Goal: Find specific page/section: Find specific page/section

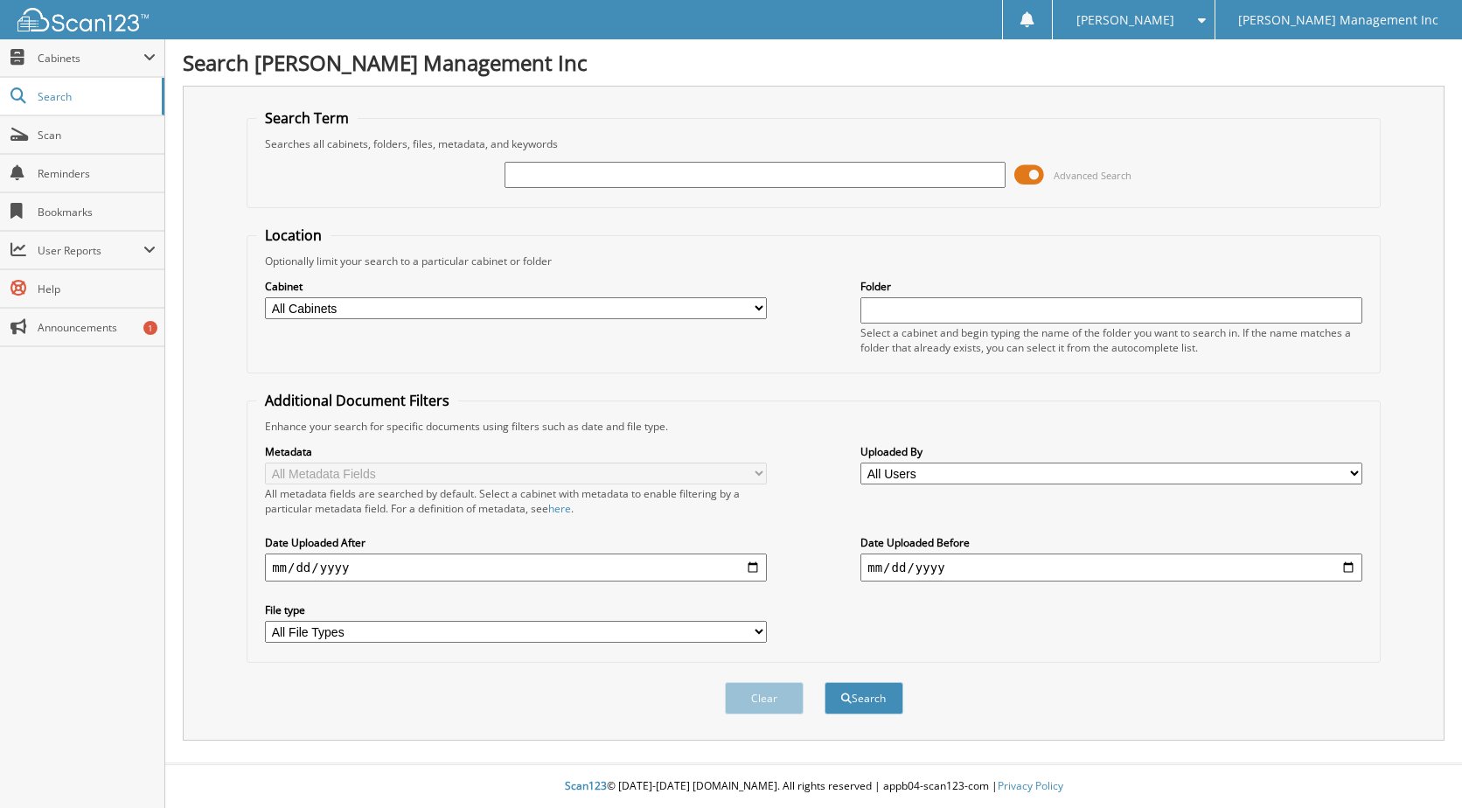
click at [576, 178] on input "text" at bounding box center [755, 175] width 502 height 26
type input "[PERSON_NAME]"
click at [824, 682] on button "Search" at bounding box center [863, 698] width 79 height 32
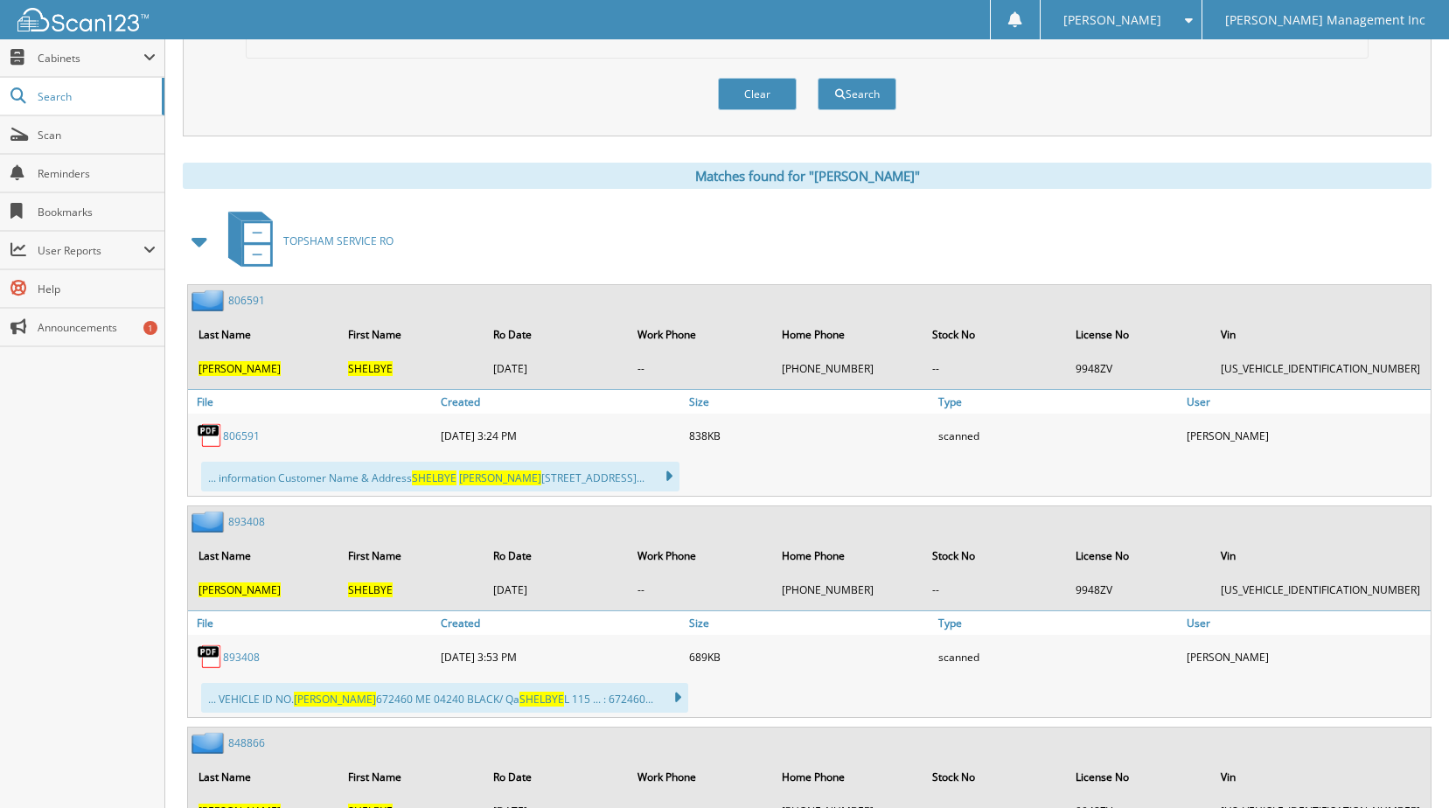
scroll to position [612, 0]
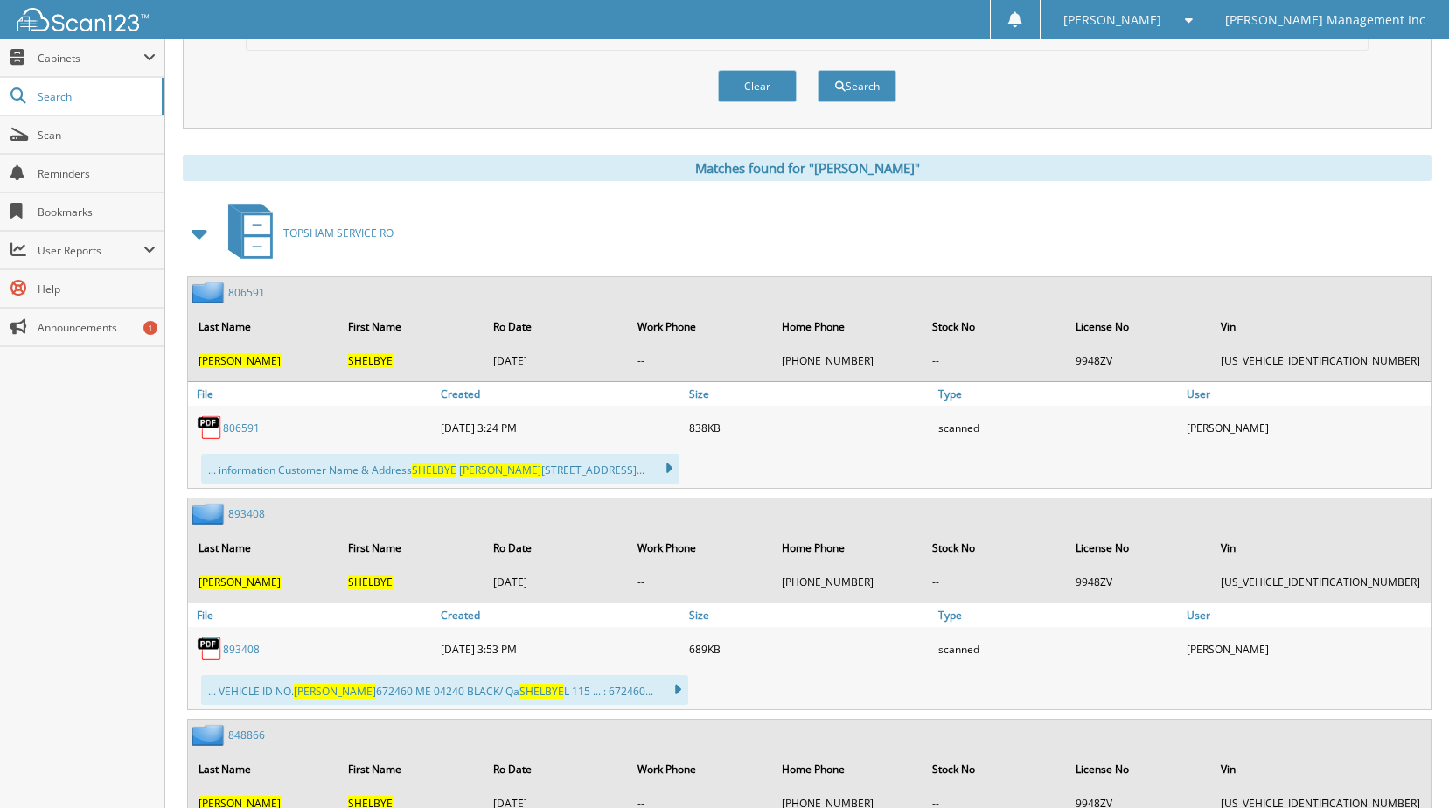
click at [234, 430] on link "806591" at bounding box center [241, 428] width 37 height 15
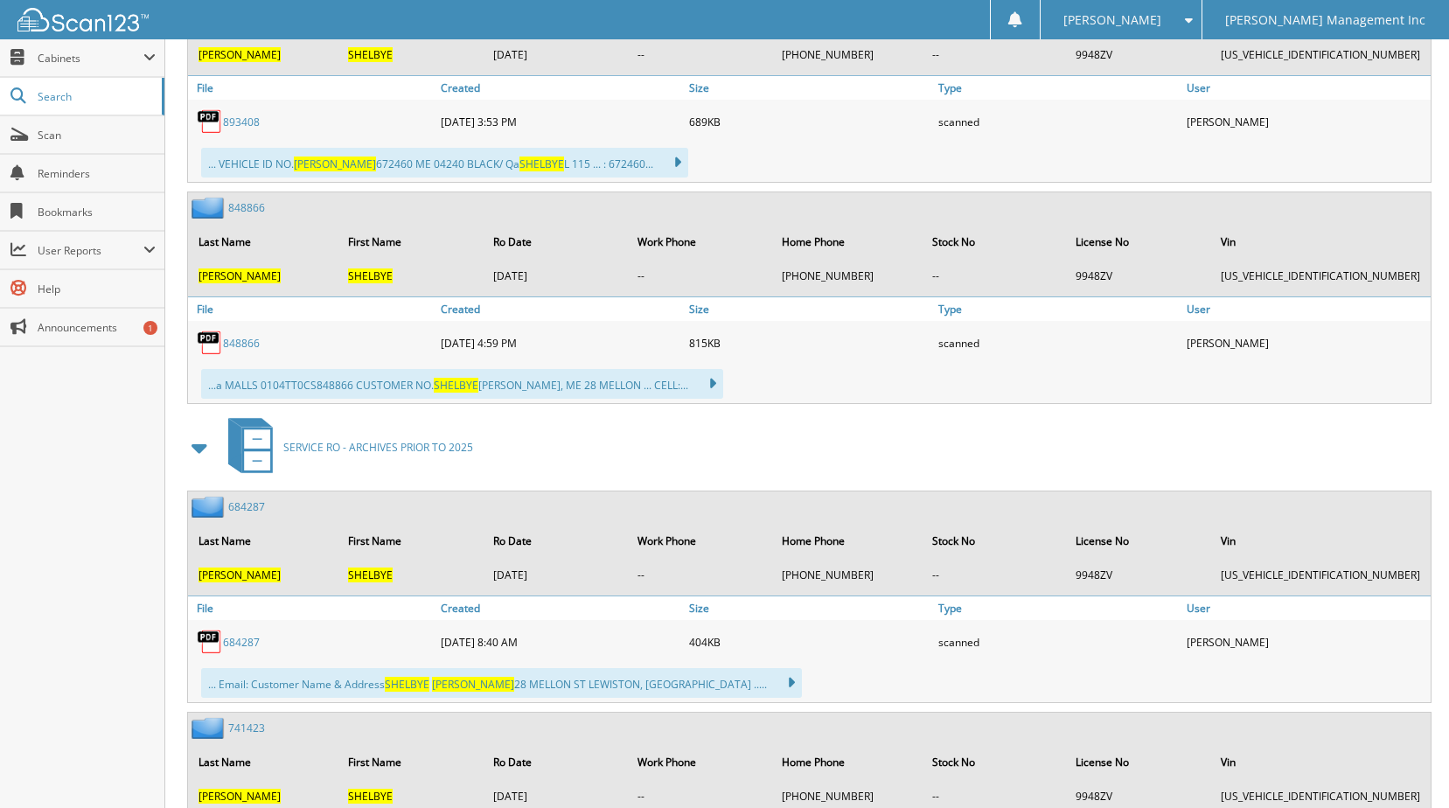
scroll to position [1224, 0]
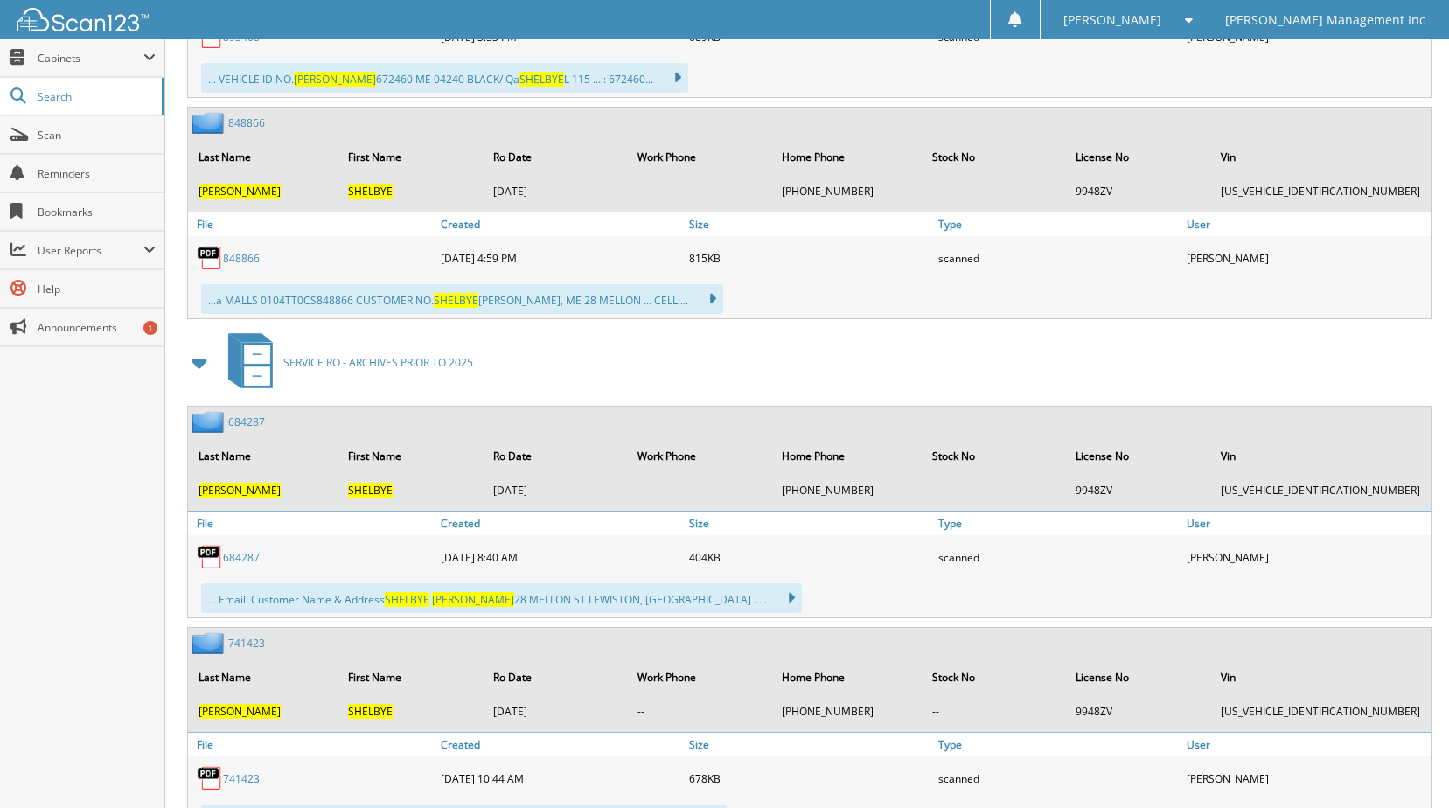
drag, startPoint x: 1265, startPoint y: 560, endPoint x: 1165, endPoint y: 555, distance: 99.8
click at [1165, 555] on div "684287 [DATE] 8:40 AM 404KB scanned" at bounding box center [809, 557] width 1242 height 44
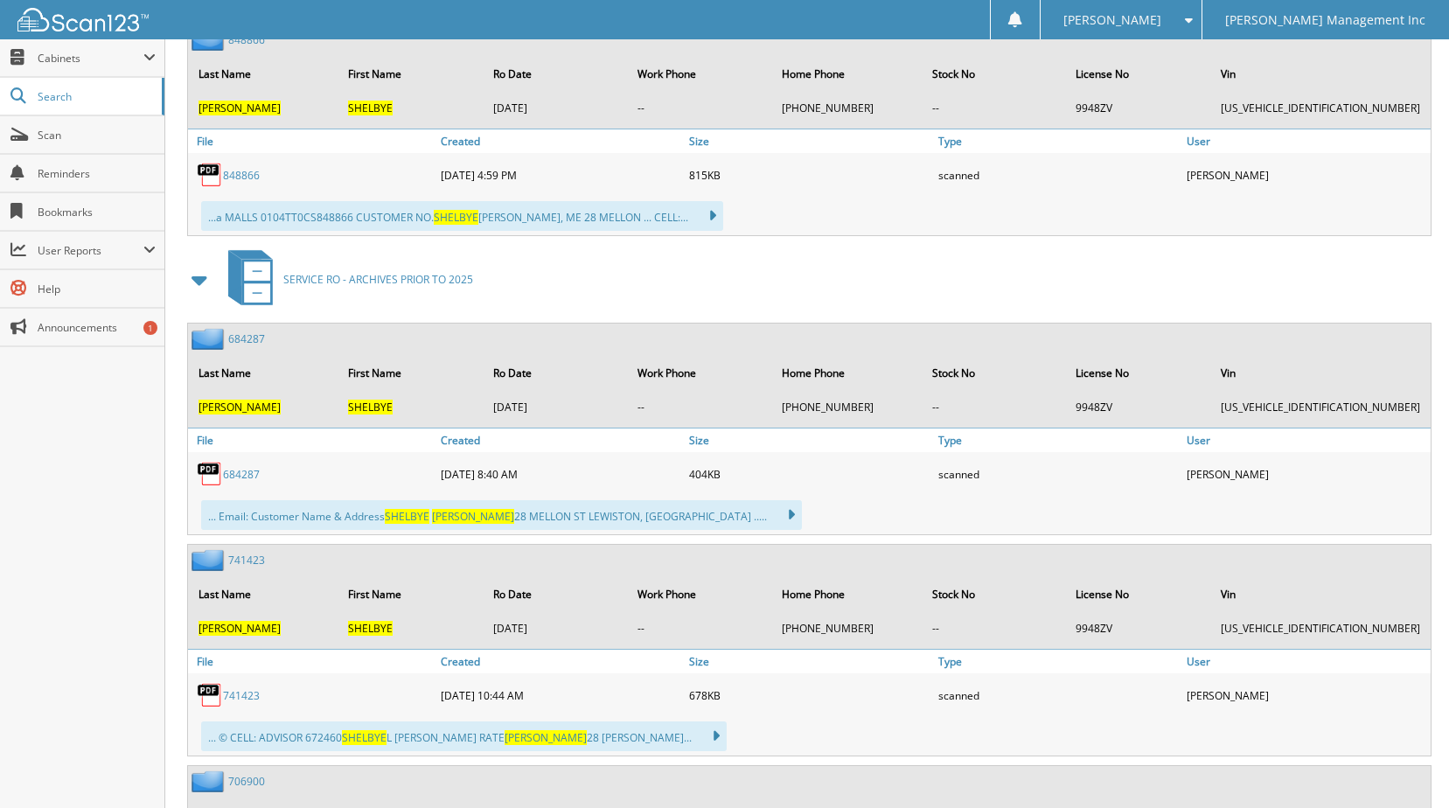
scroll to position [1399, 0]
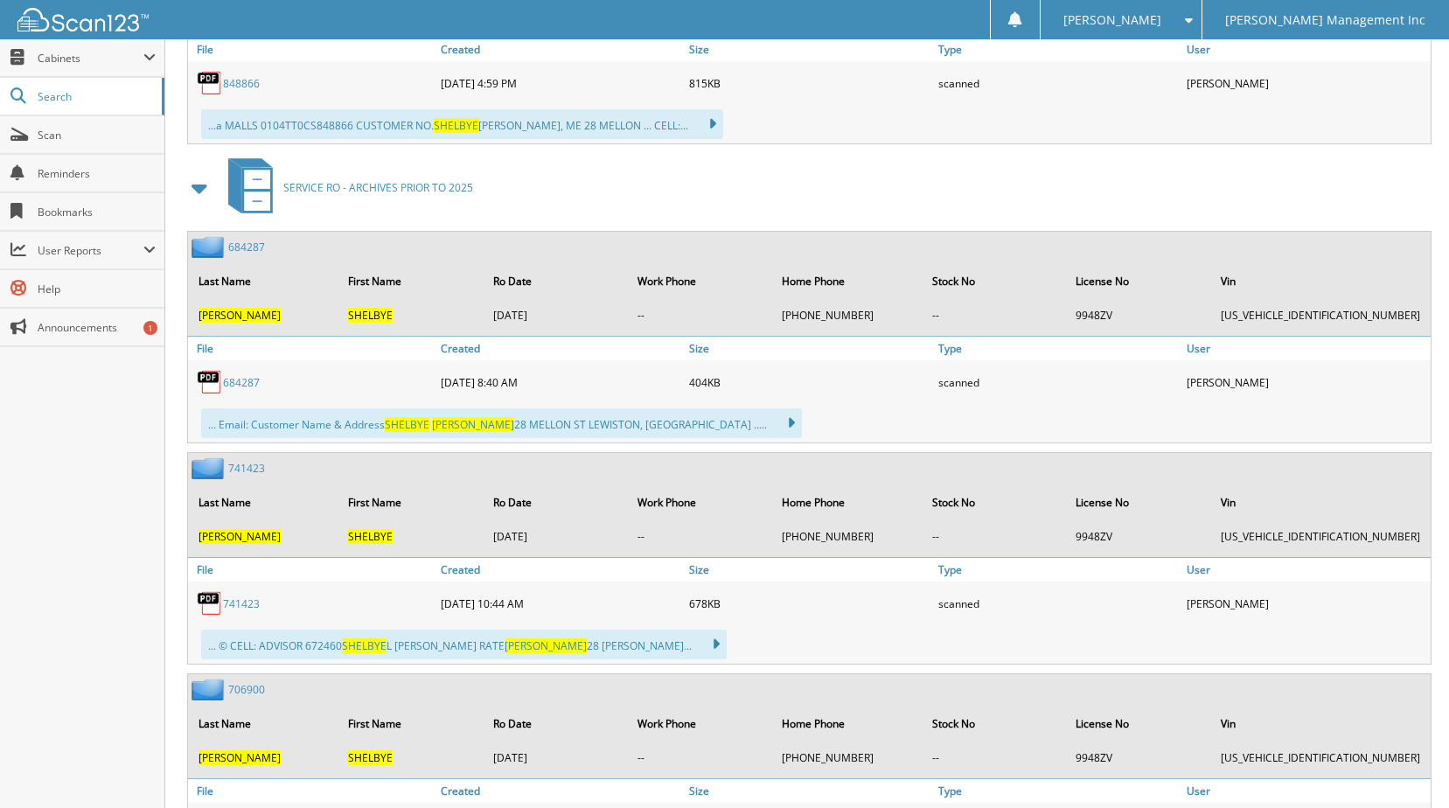
drag, startPoint x: 1262, startPoint y: 604, endPoint x: 1185, endPoint y: 600, distance: 77.1
click at [1185, 600] on div "[PERSON_NAME]" at bounding box center [1306, 603] width 248 height 35
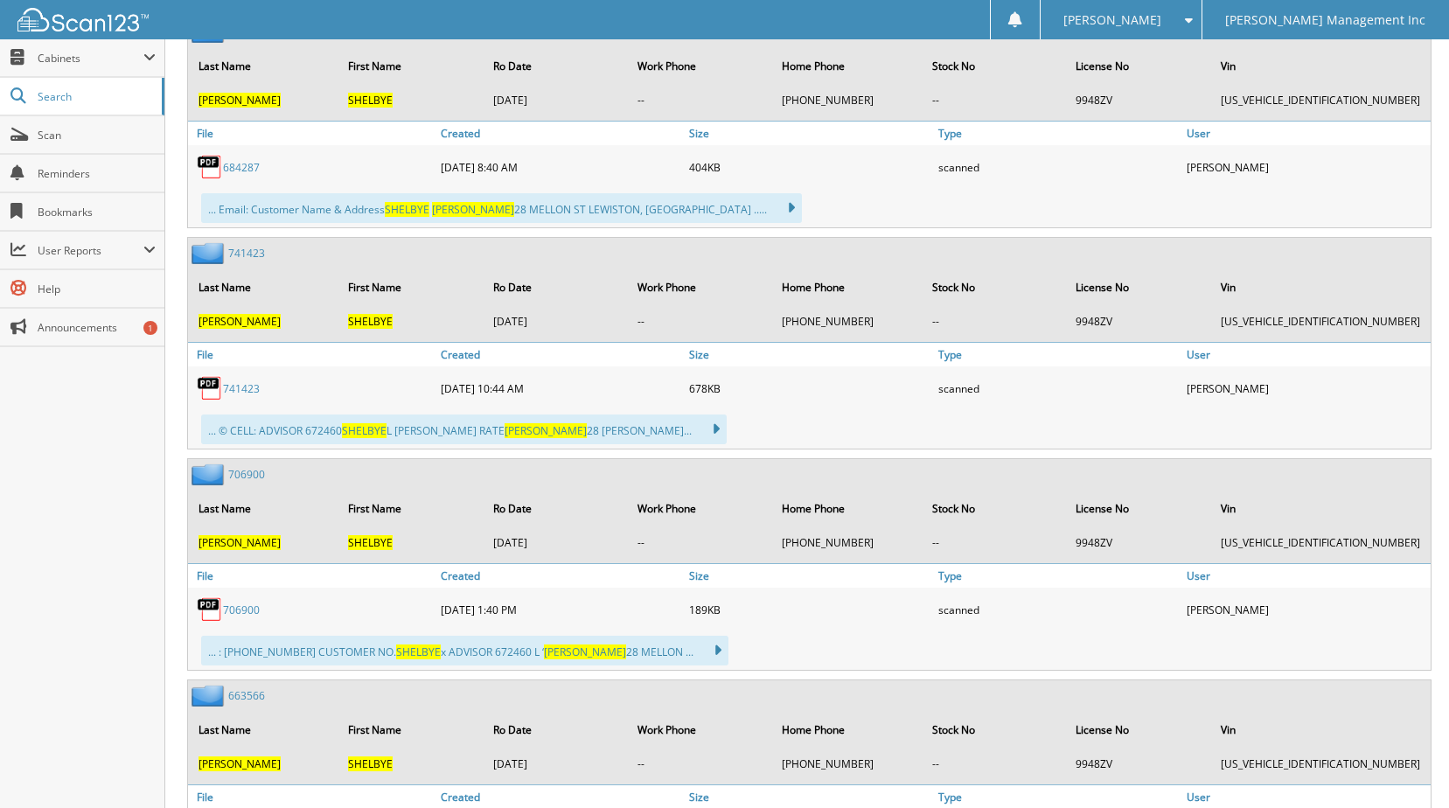
scroll to position [1661, 0]
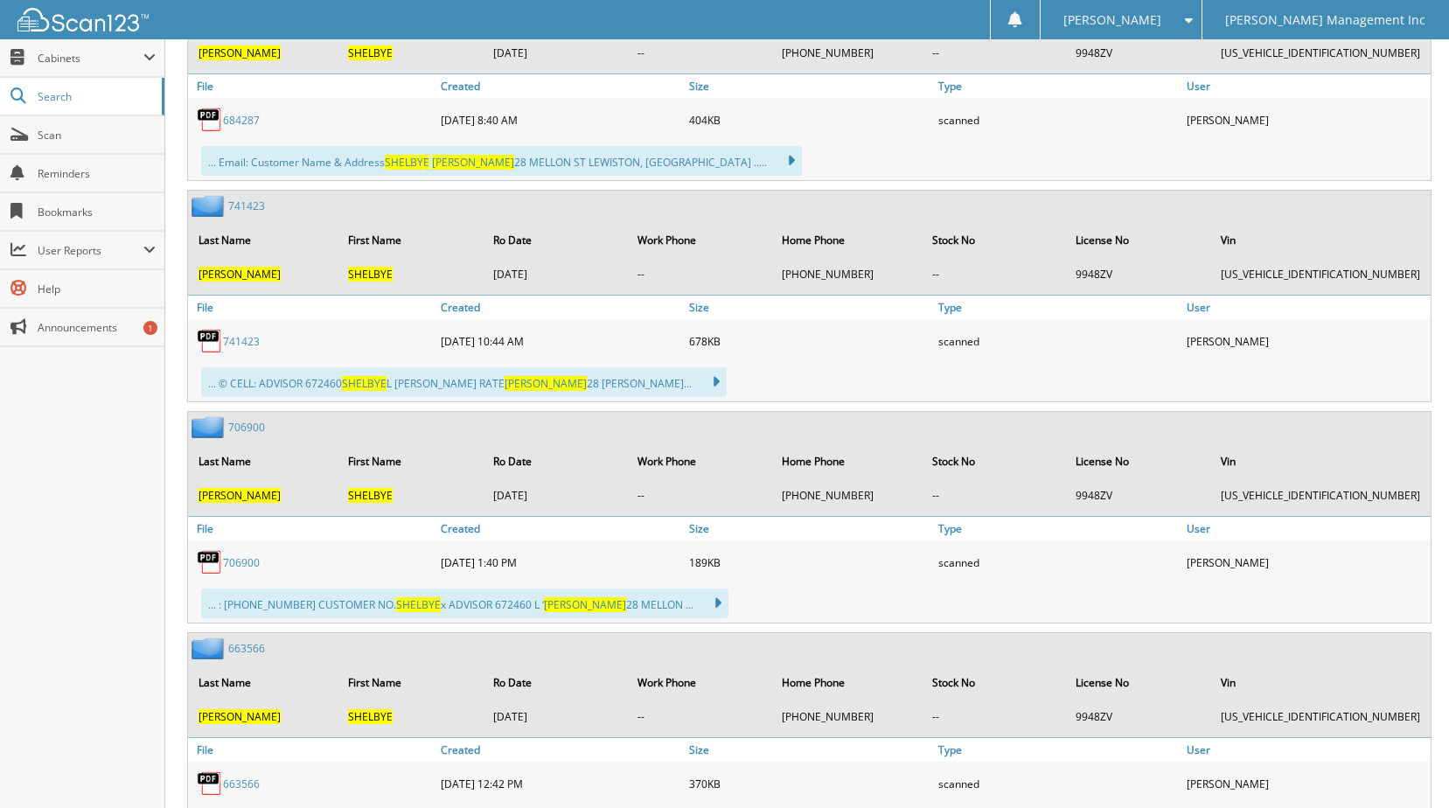
drag, startPoint x: 1258, startPoint y: 568, endPoint x: 1197, endPoint y: 566, distance: 61.3
click at [1197, 566] on div "[PERSON_NAME]" at bounding box center [1306, 562] width 248 height 35
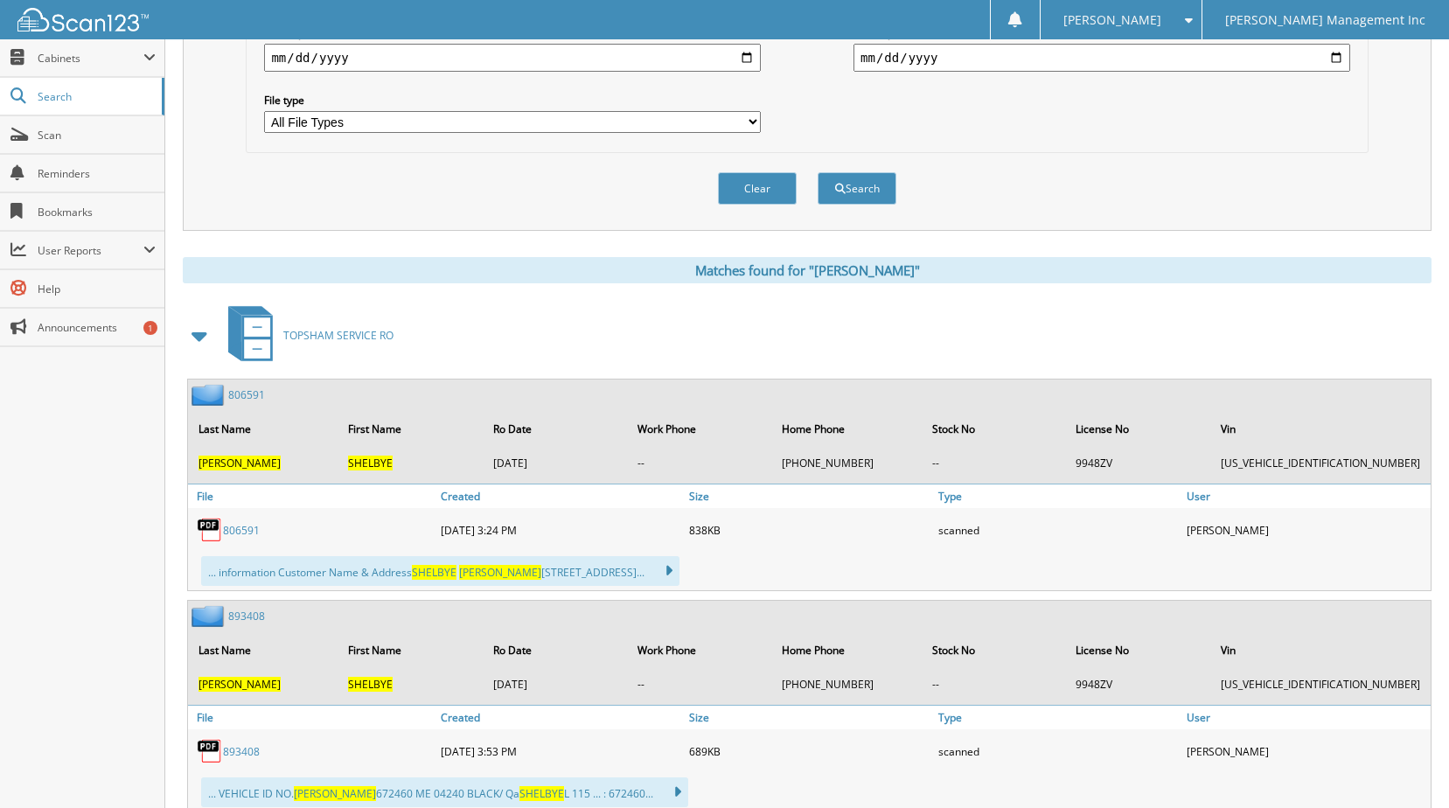
scroll to position [525, 0]
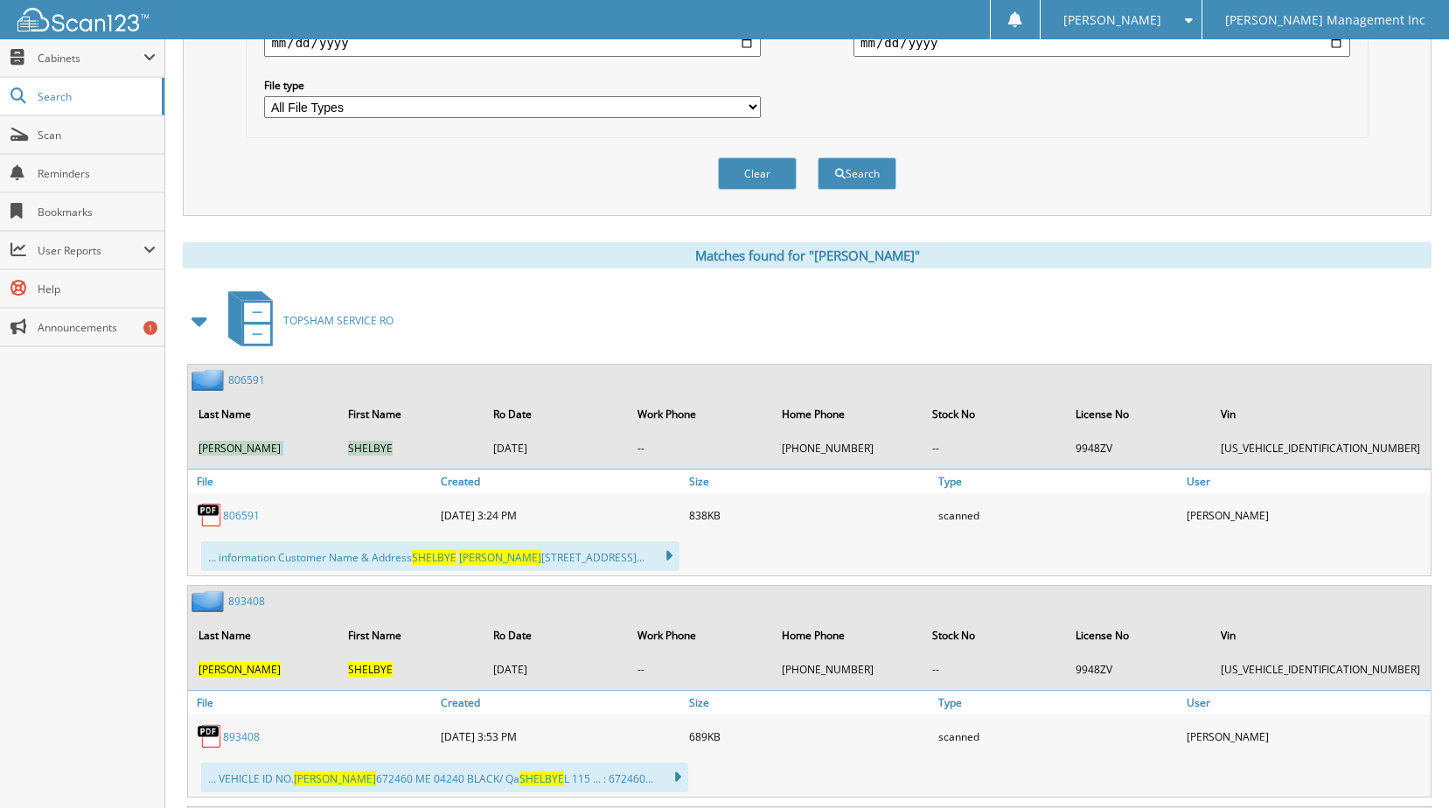
drag, startPoint x: 408, startPoint y: 447, endPoint x: 191, endPoint y: 448, distance: 217.7
click at [191, 448] on tr "[PERSON_NAME][GEOGRAPHIC_DATA] [DATE] -- [PHONE_NUMBER] -- 9948ZV [US_VEHICLE_I…" at bounding box center [809, 448] width 1239 height 29
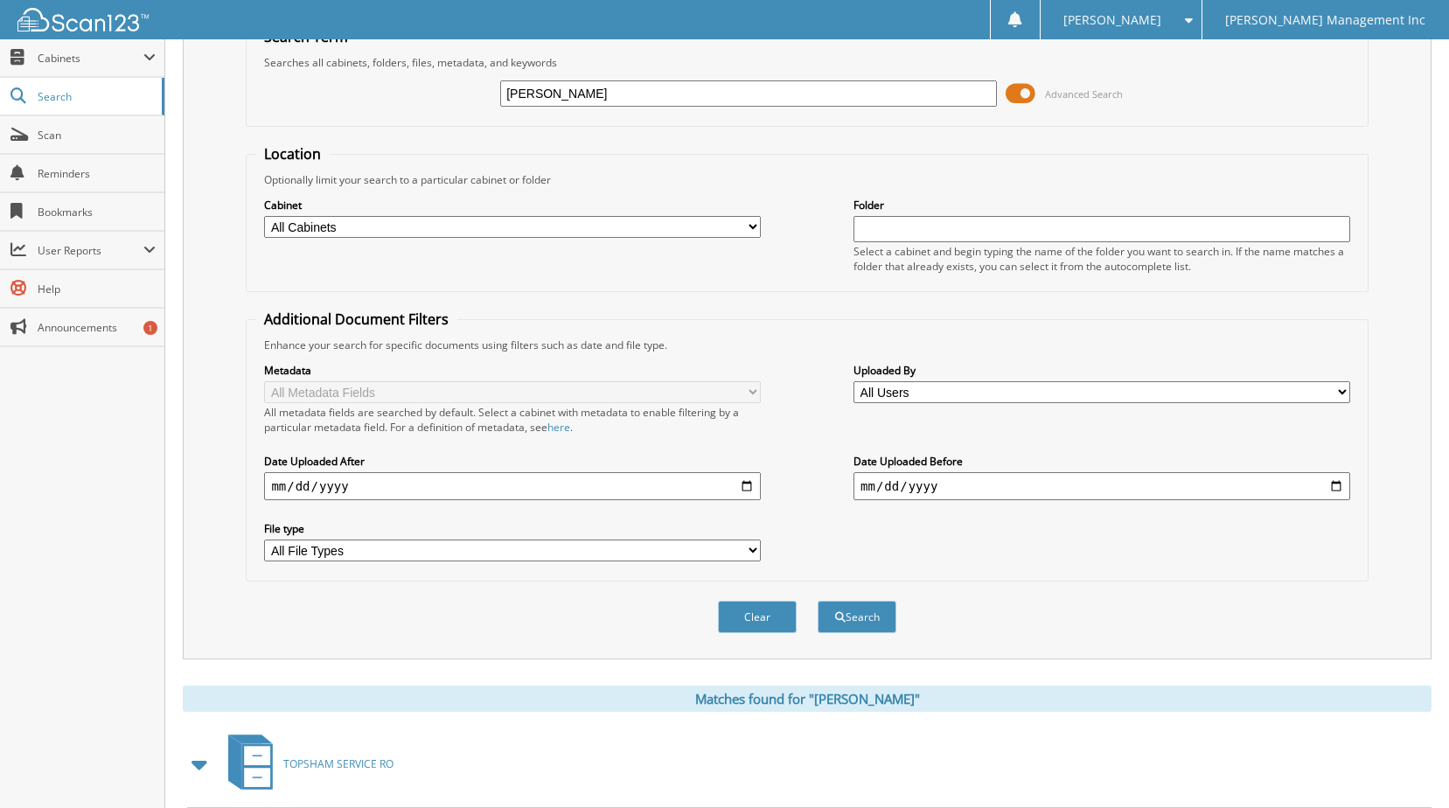
scroll to position [0, 0]
